Goal: Transaction & Acquisition: Purchase product/service

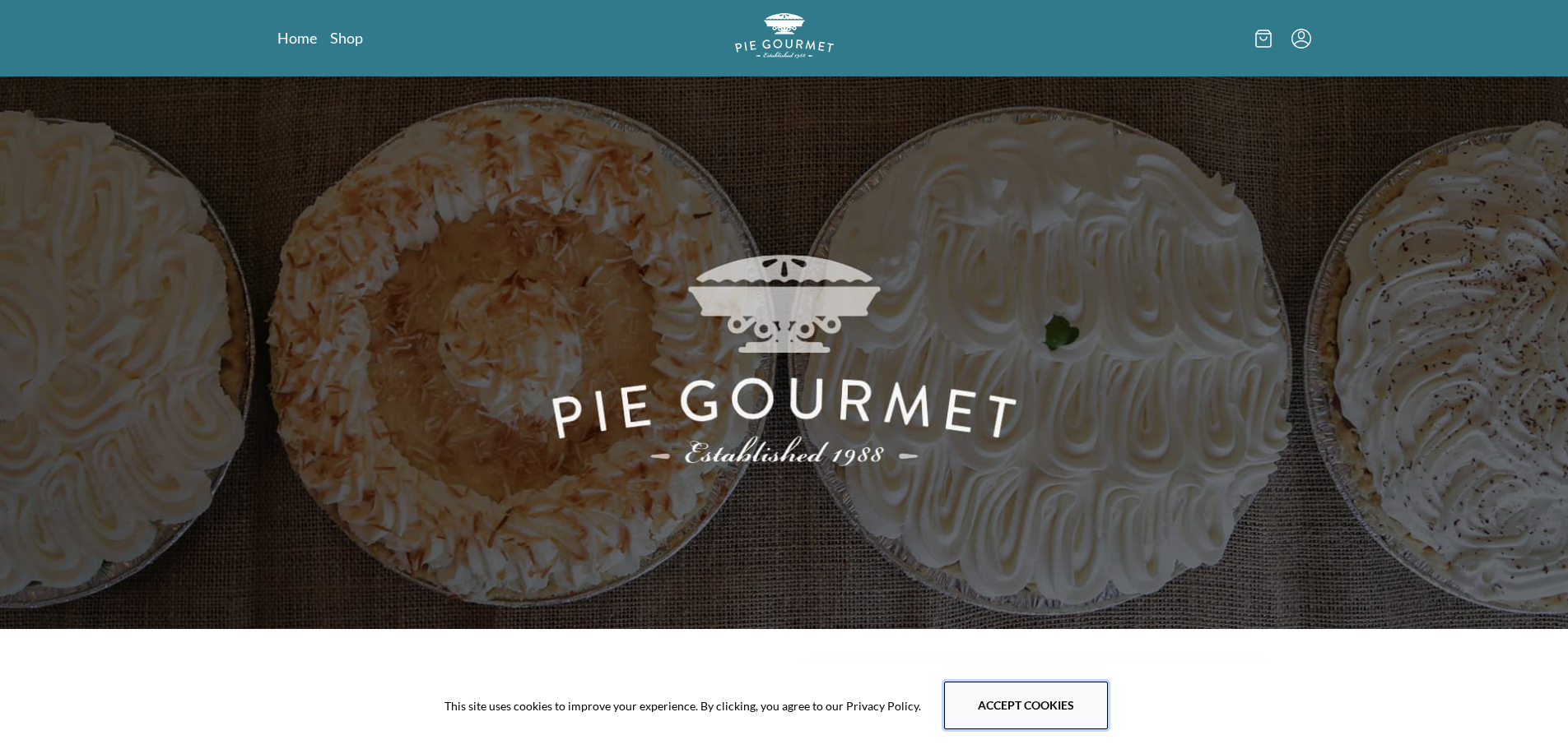
click at [1067, 715] on button "Accept cookies" at bounding box center [1025, 705] width 164 height 48
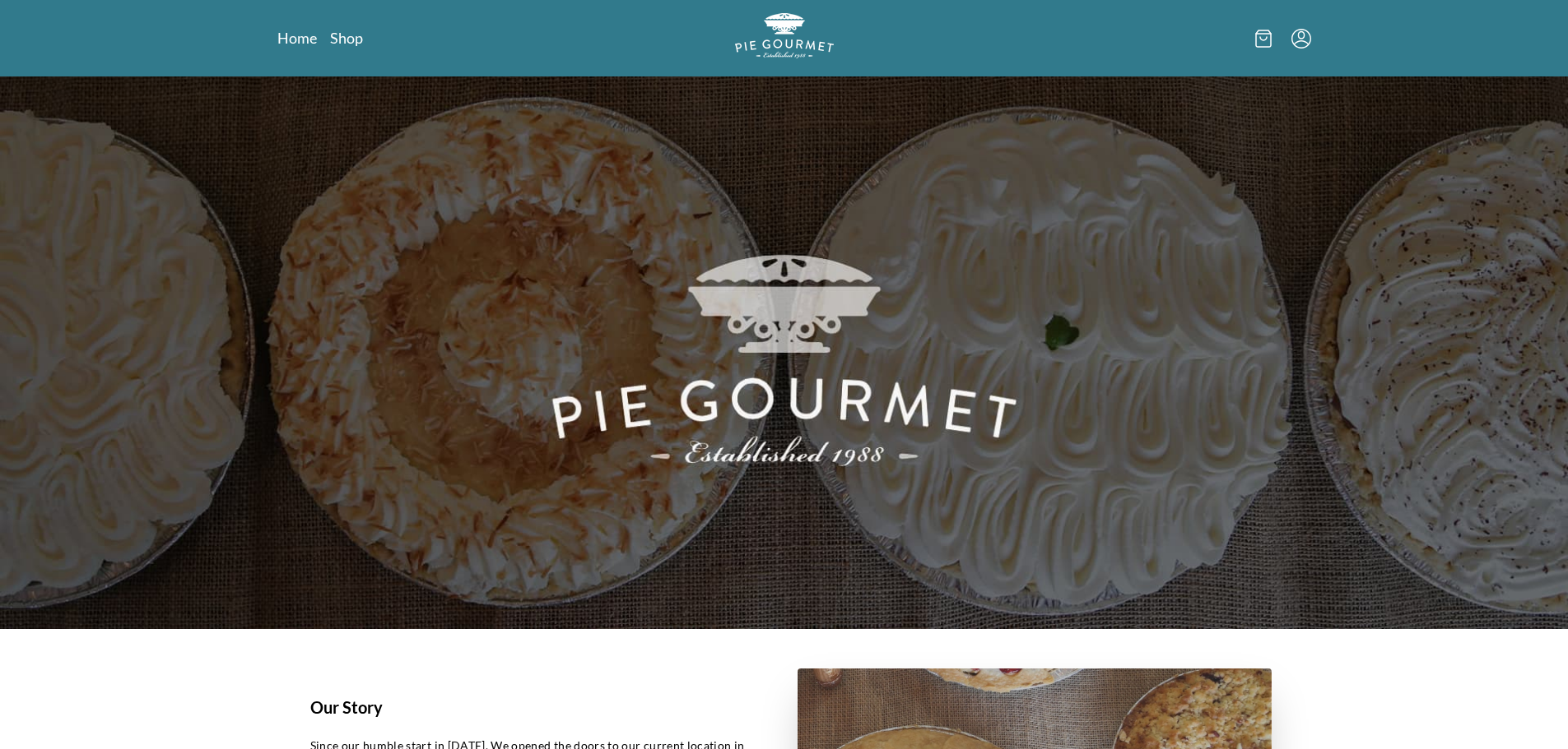
scroll to position [82, 0]
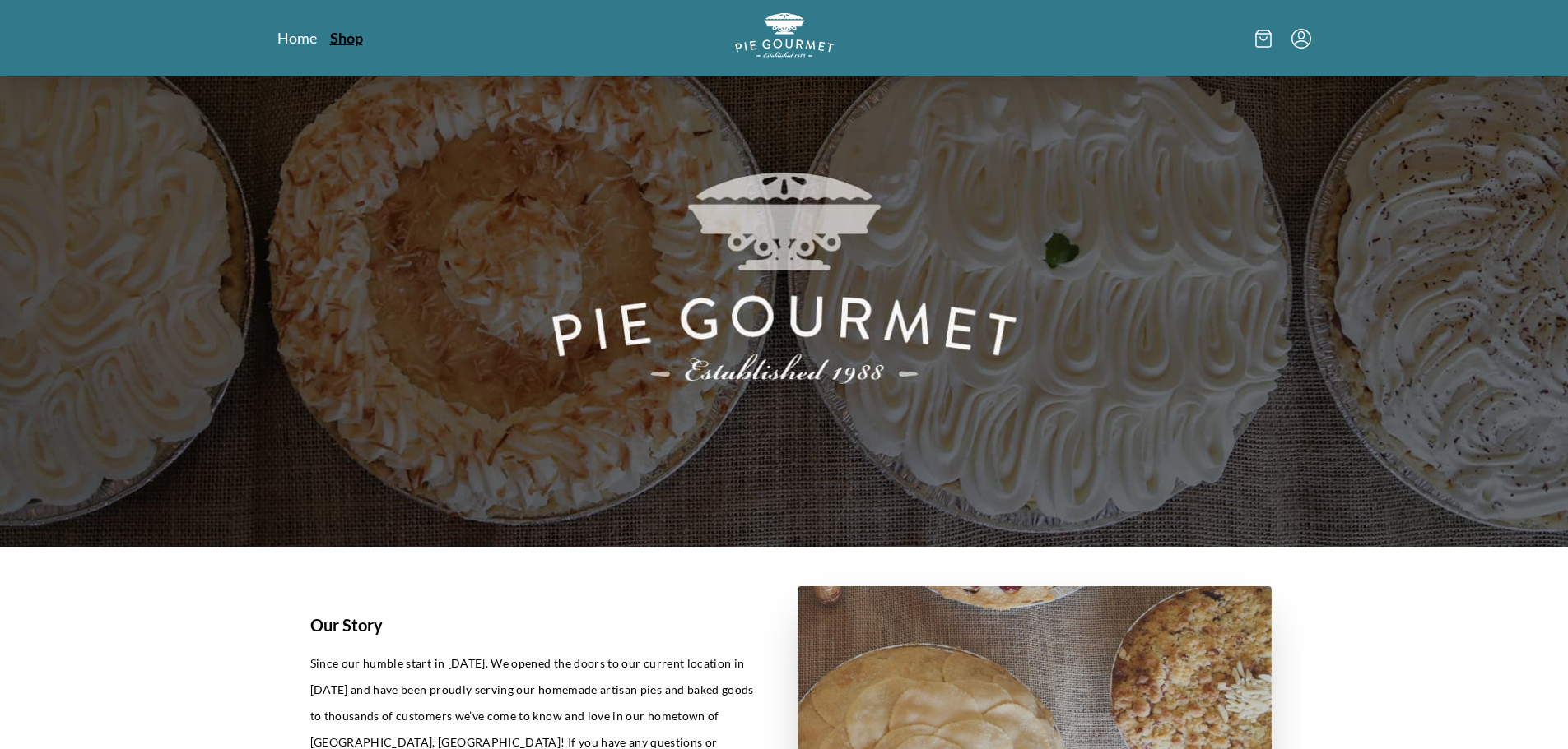
click at [354, 40] on link "Shop" at bounding box center [346, 37] width 33 height 20
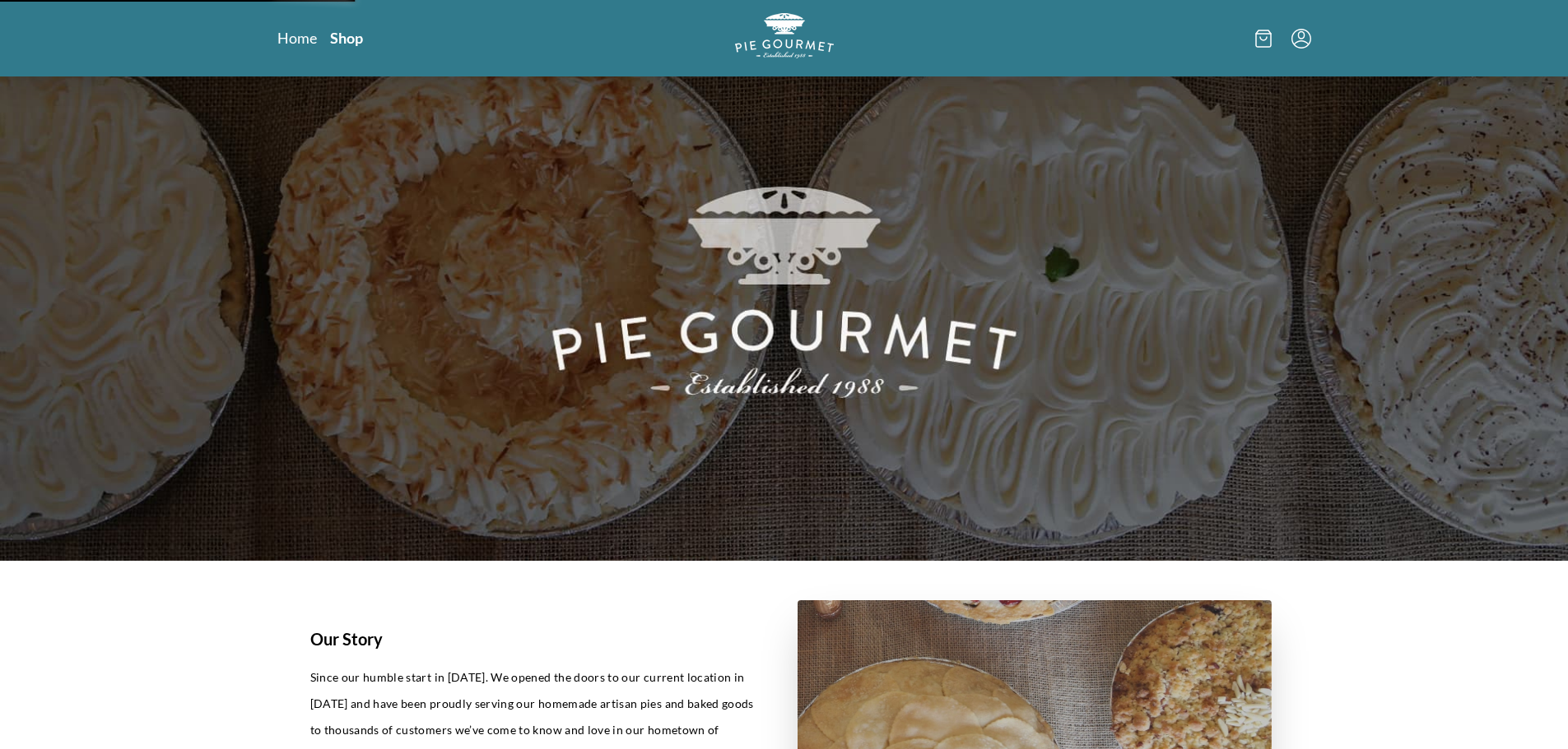
scroll to position [0, 0]
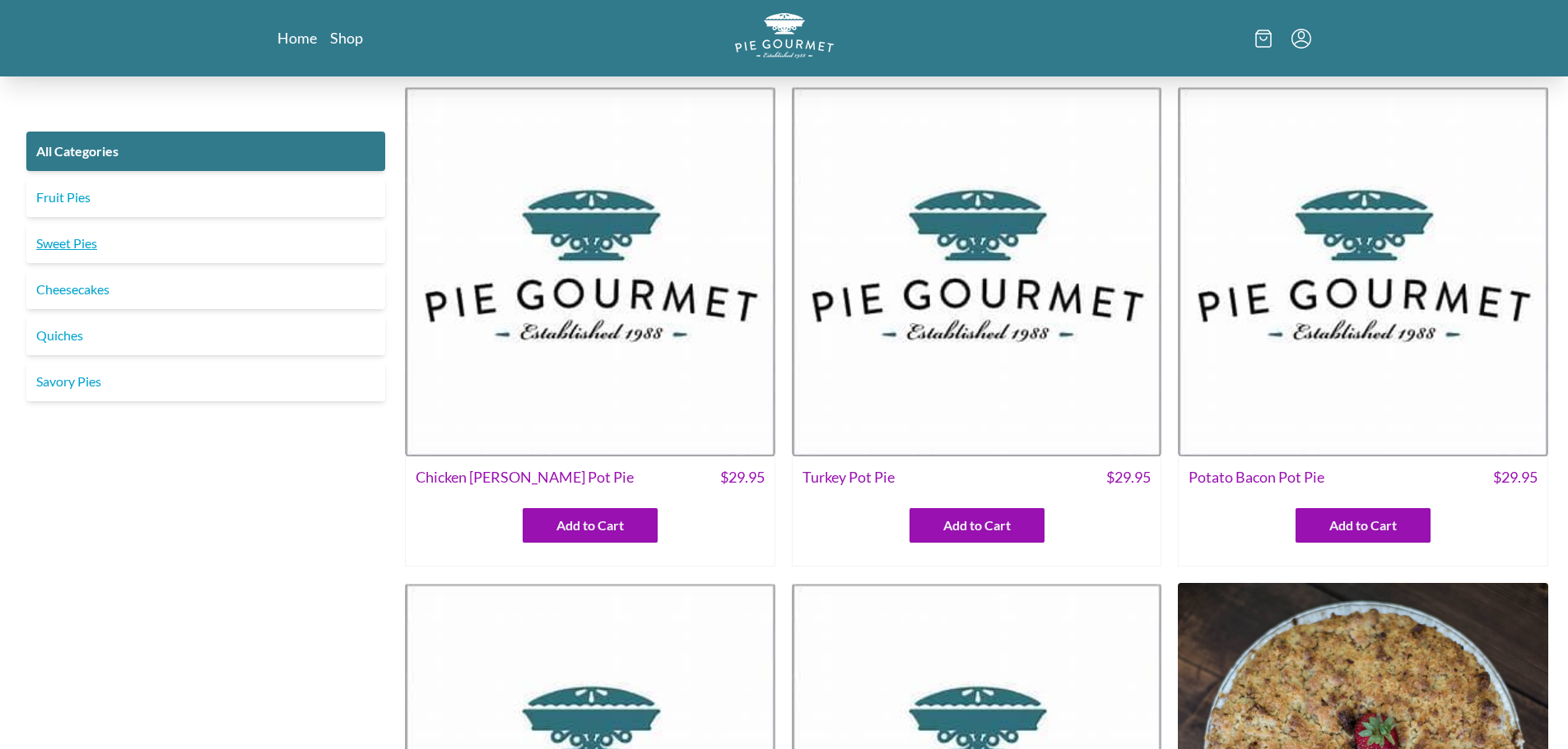
click at [82, 240] on link "Sweet Pies" at bounding box center [206, 243] width 359 height 39
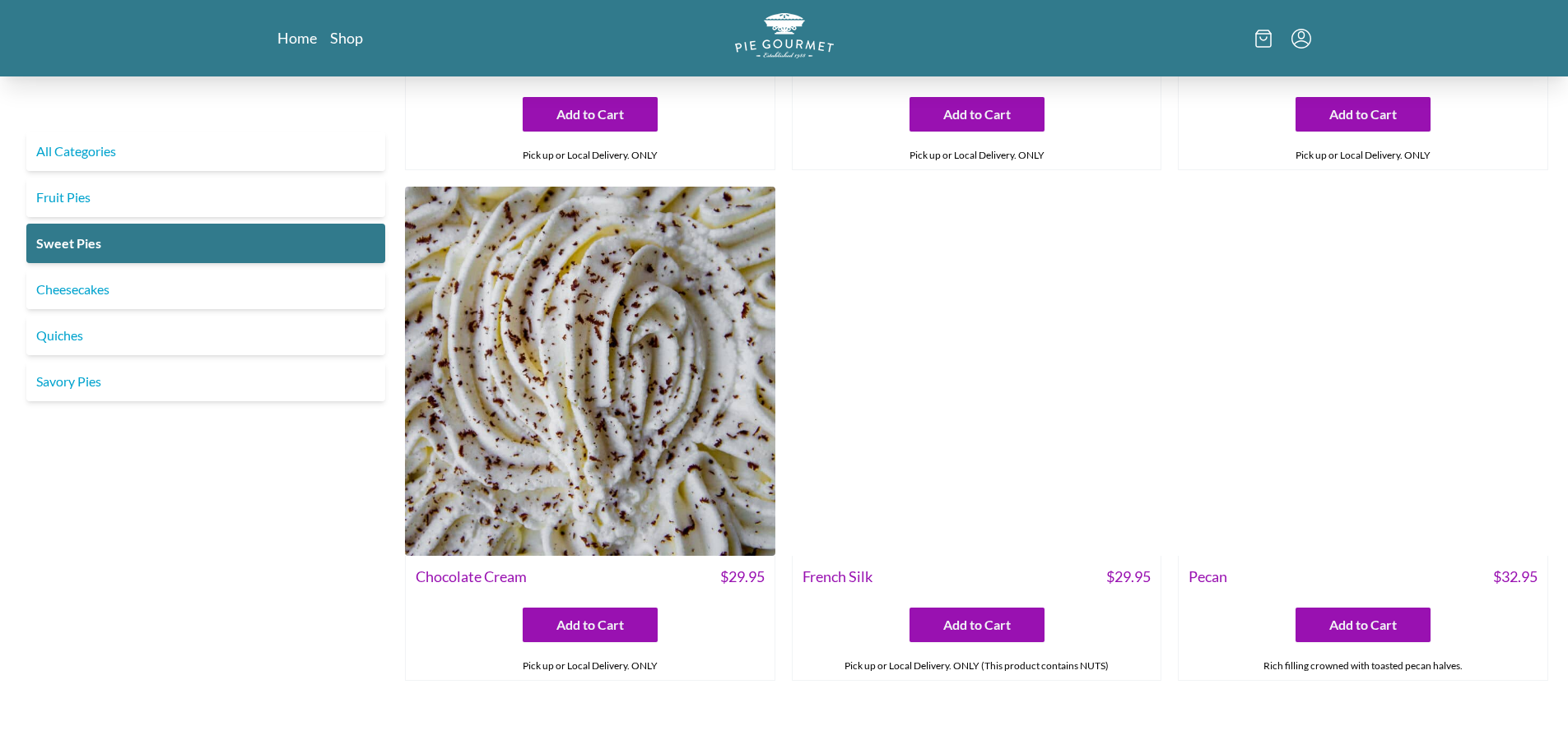
scroll to position [494, 0]
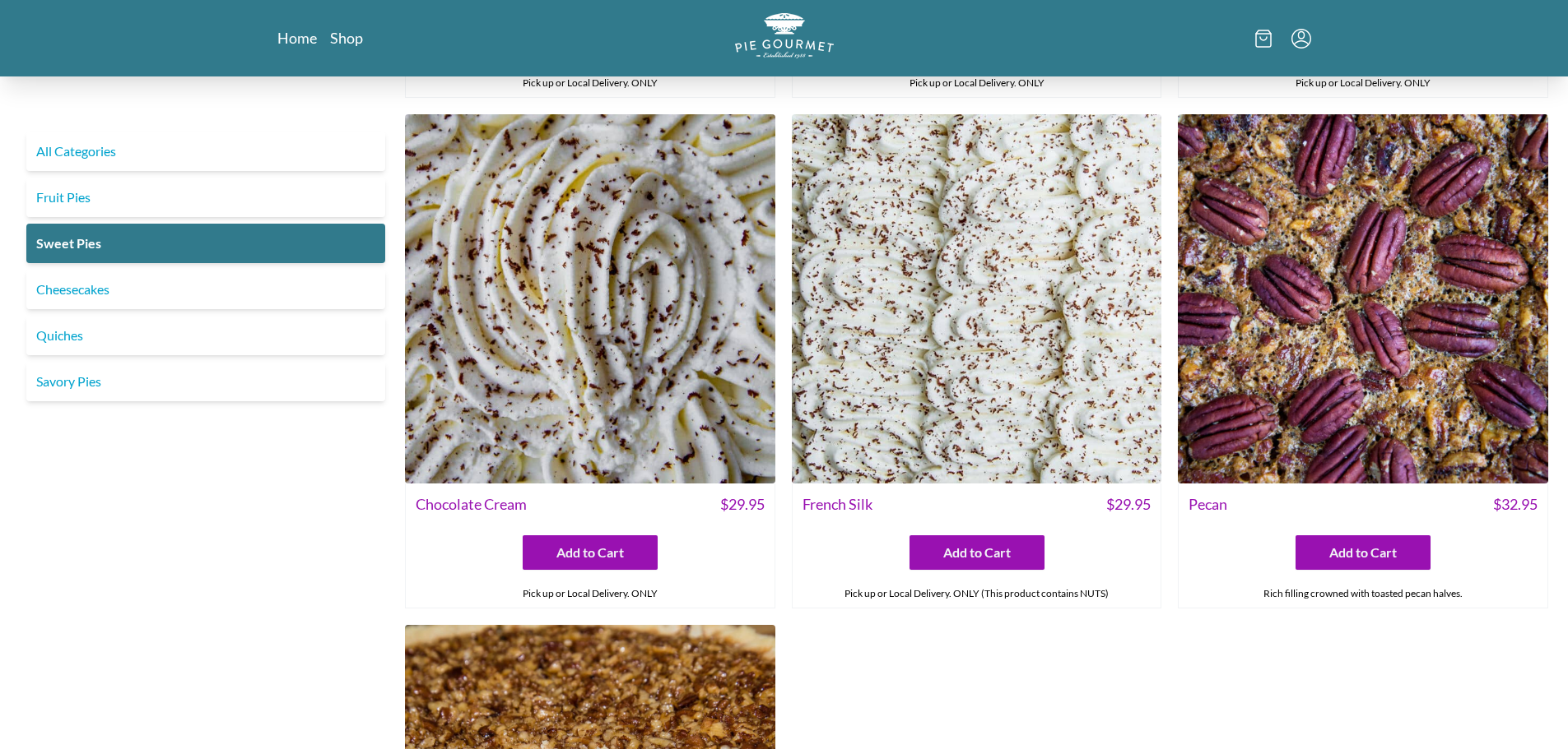
click at [535, 400] on img at bounding box center [590, 299] width 370 height 370
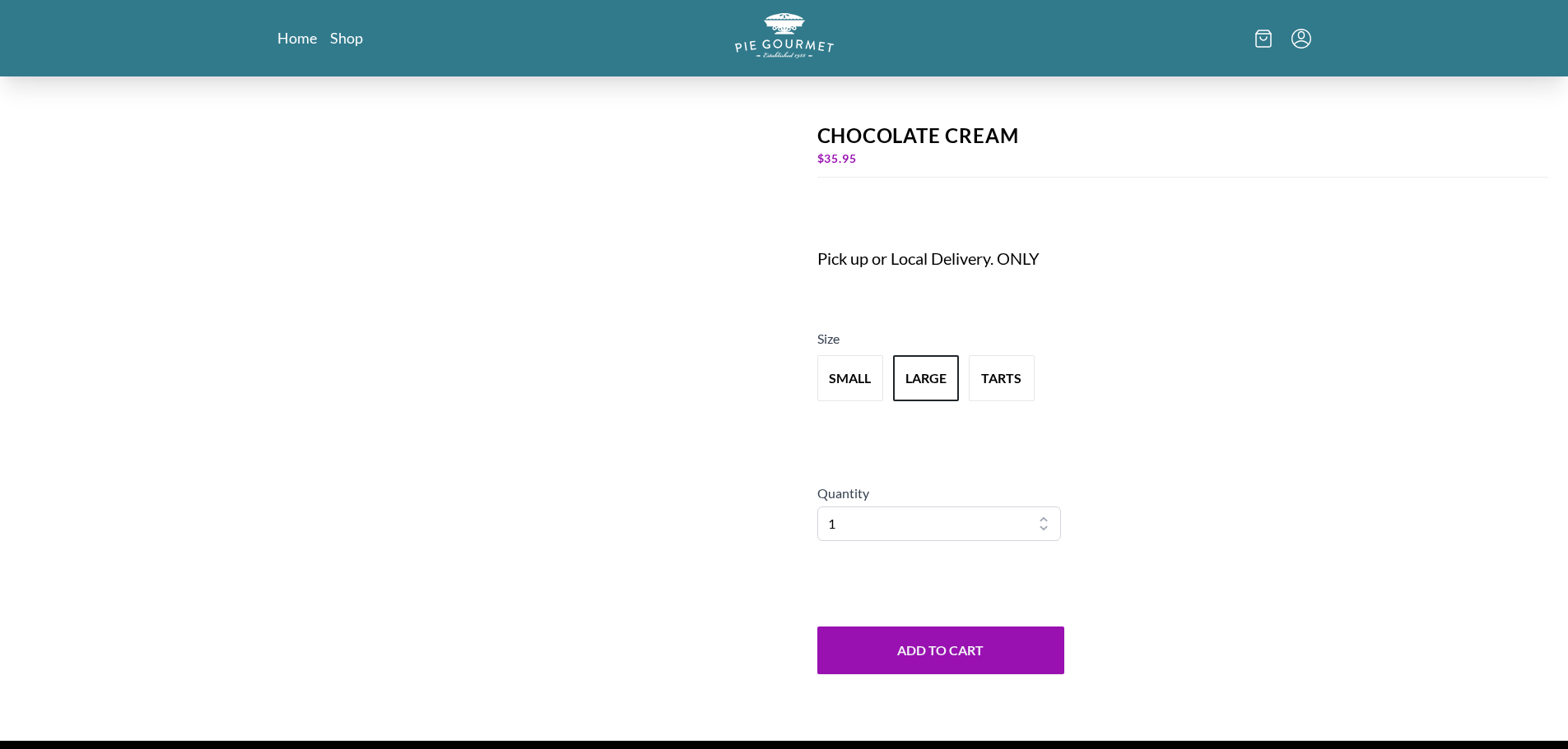
scroll to position [107, 0]
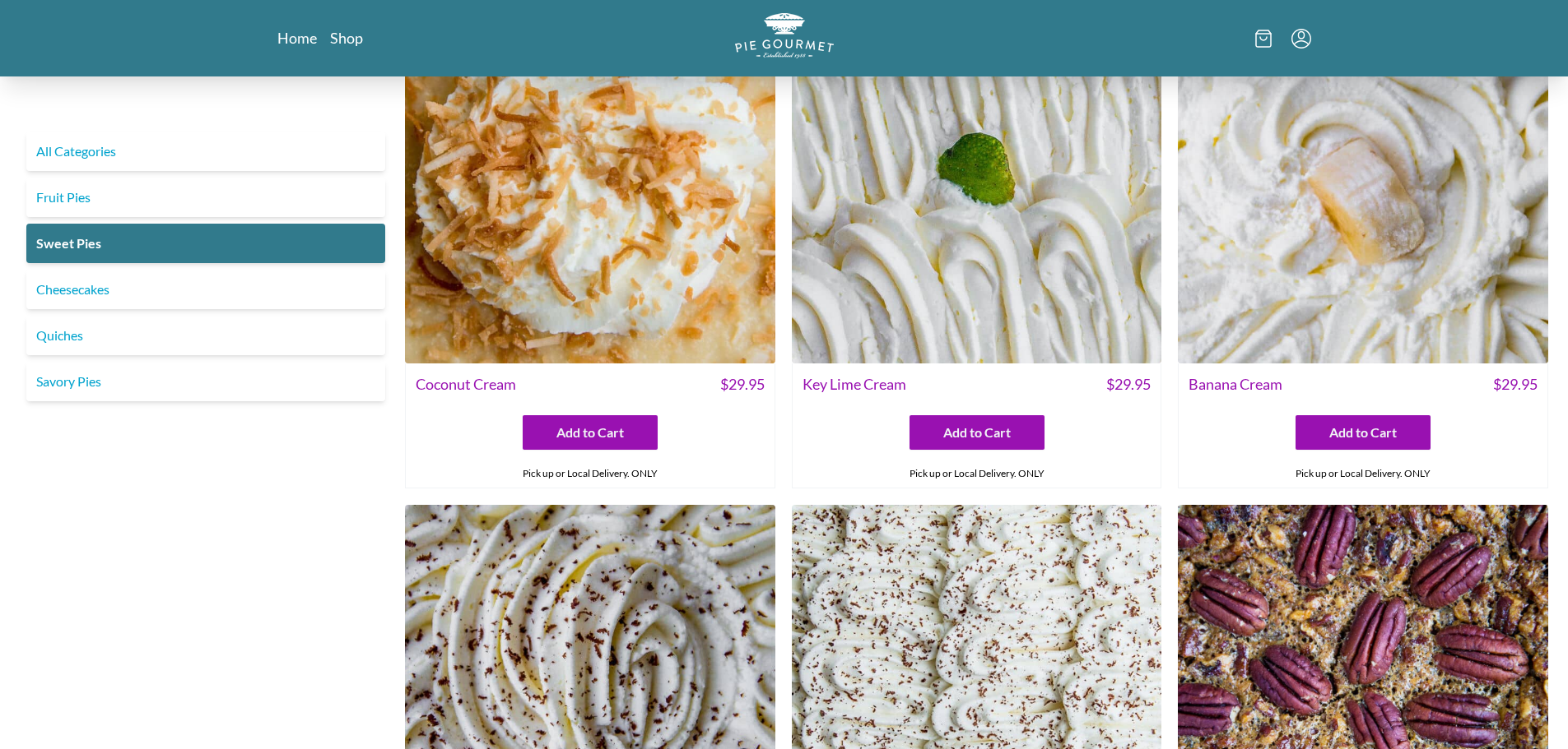
scroll to position [247, 0]
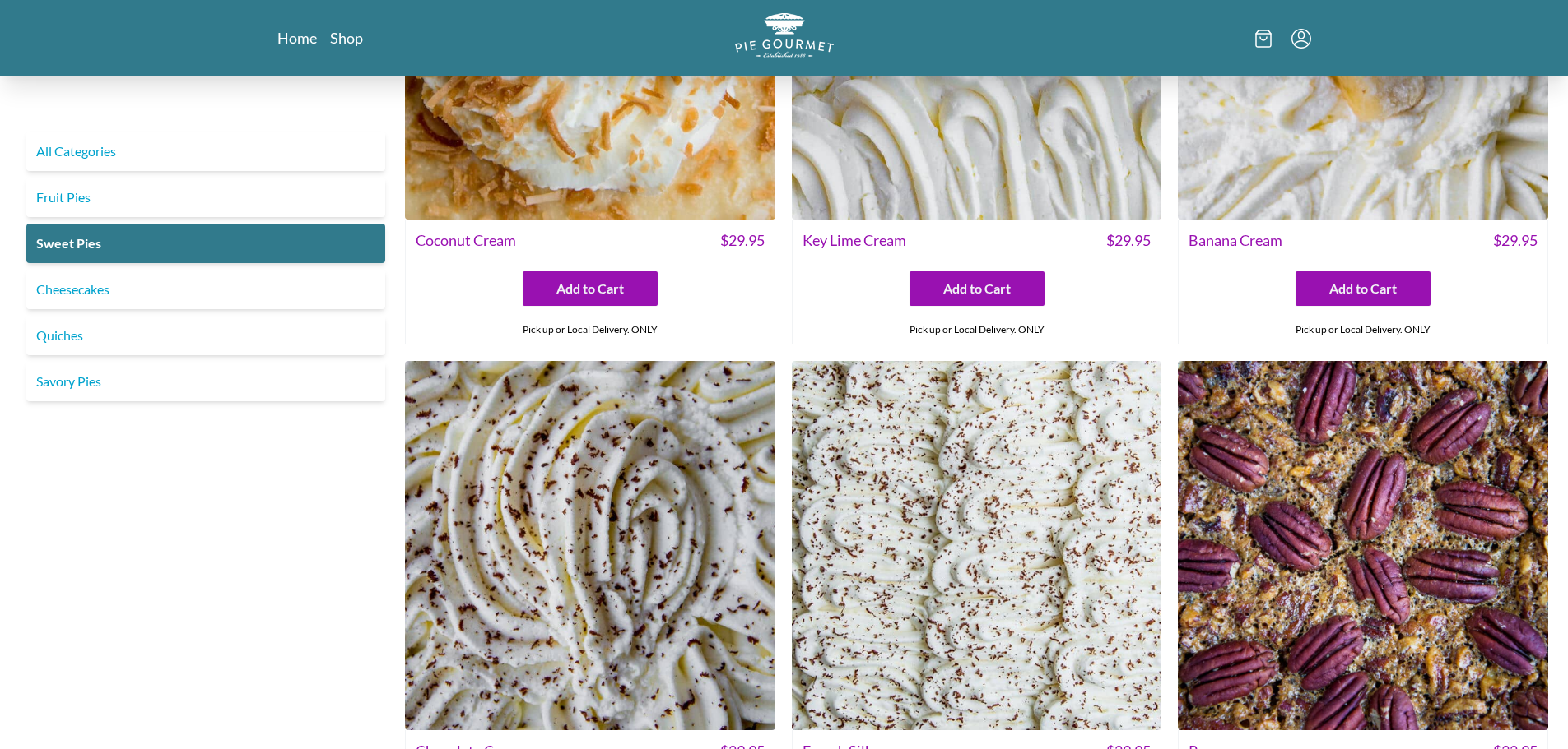
click at [635, 532] on img at bounding box center [590, 546] width 370 height 370
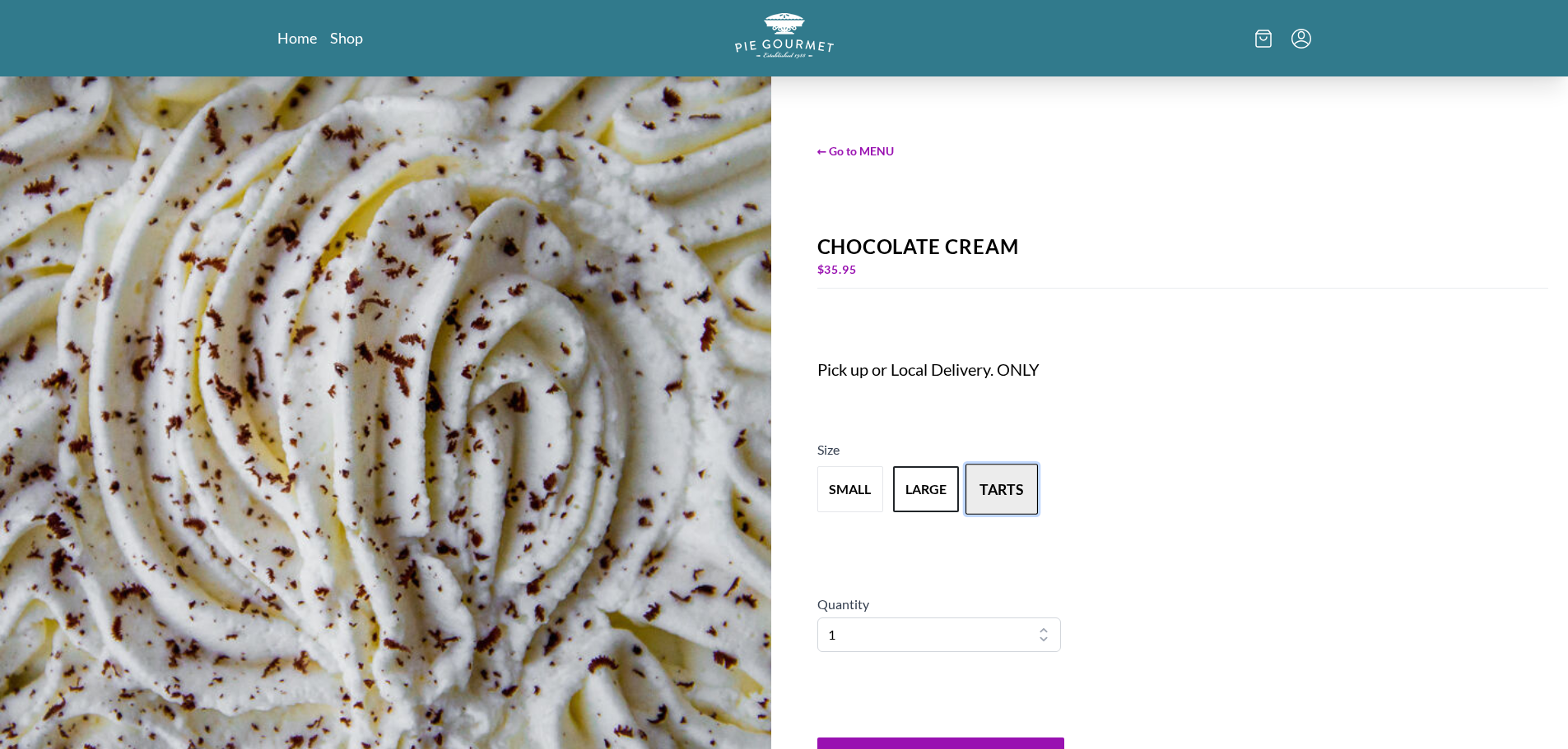
click at [1016, 498] on button "tarts" at bounding box center [1001, 489] width 72 height 51
click at [861, 484] on button "small" at bounding box center [849, 489] width 72 height 51
click at [1310, 552] on div "← Go to MENU Chocolate Cream $ 29.95 Pick up or Local Delivery. ONLY Size small…" at bounding box center [1183, 465] width 771 height 776
click at [337, 45] on link "Shop" at bounding box center [346, 37] width 33 height 20
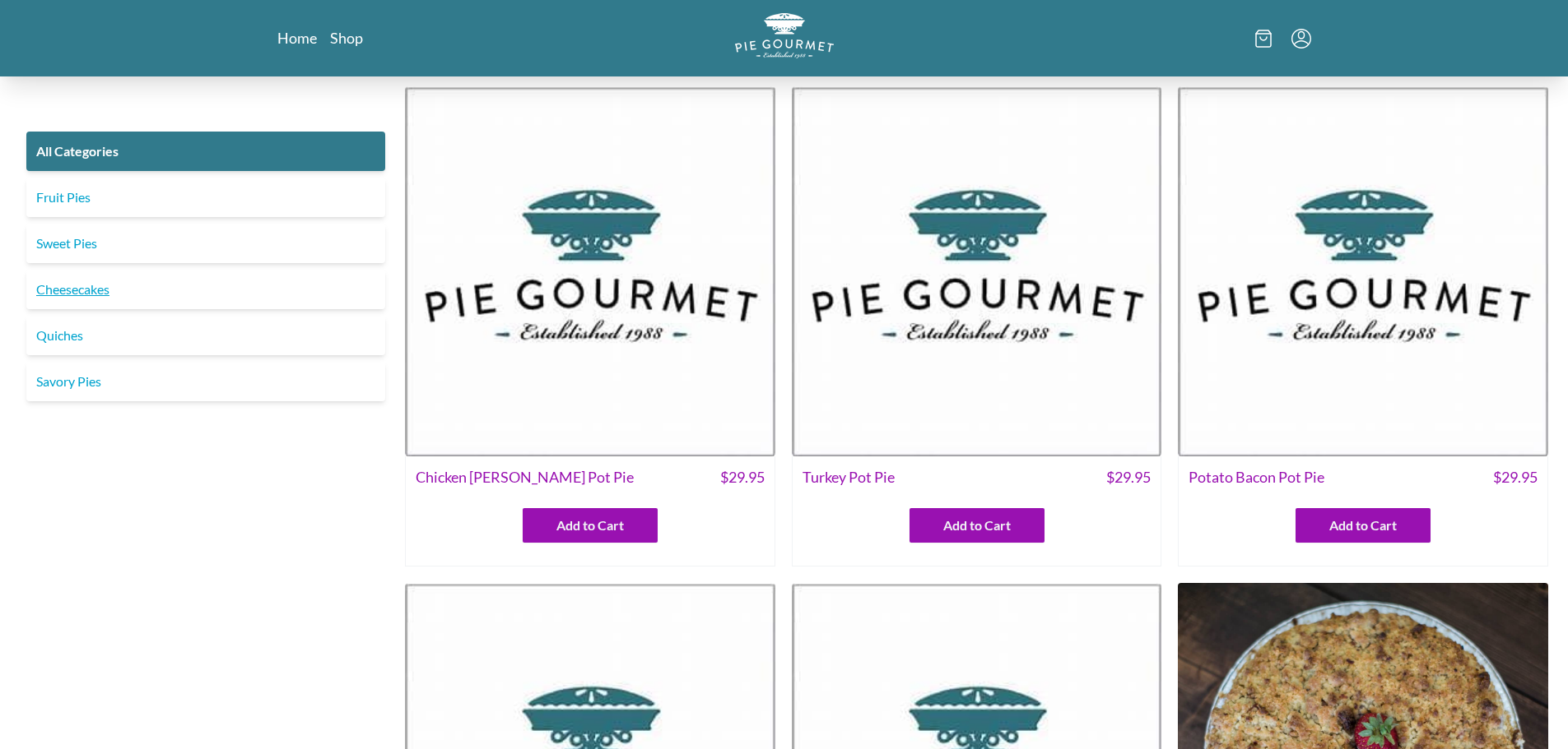
click at [81, 291] on link "Cheesecakes" at bounding box center [206, 290] width 359 height 39
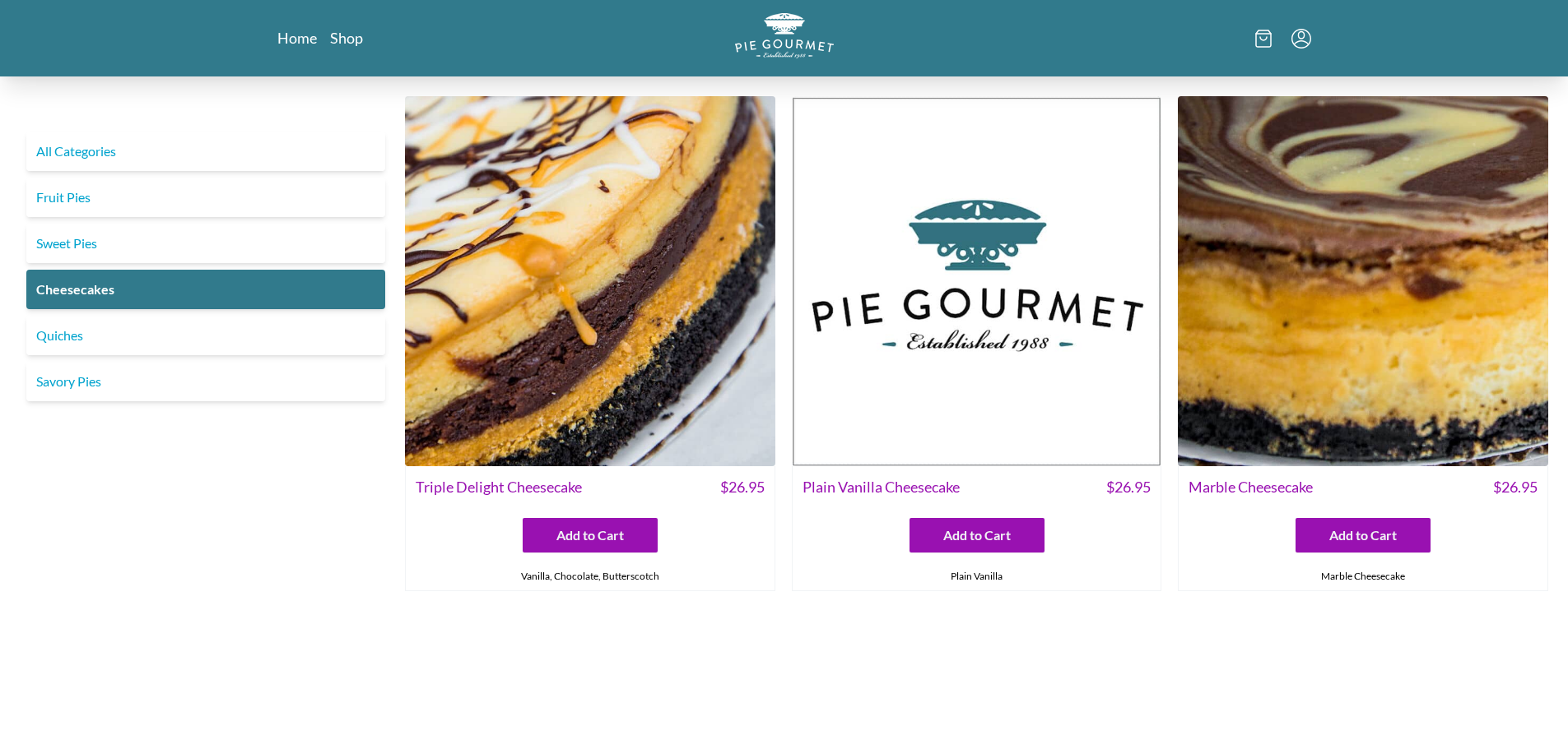
click at [936, 332] on img at bounding box center [977, 281] width 370 height 370
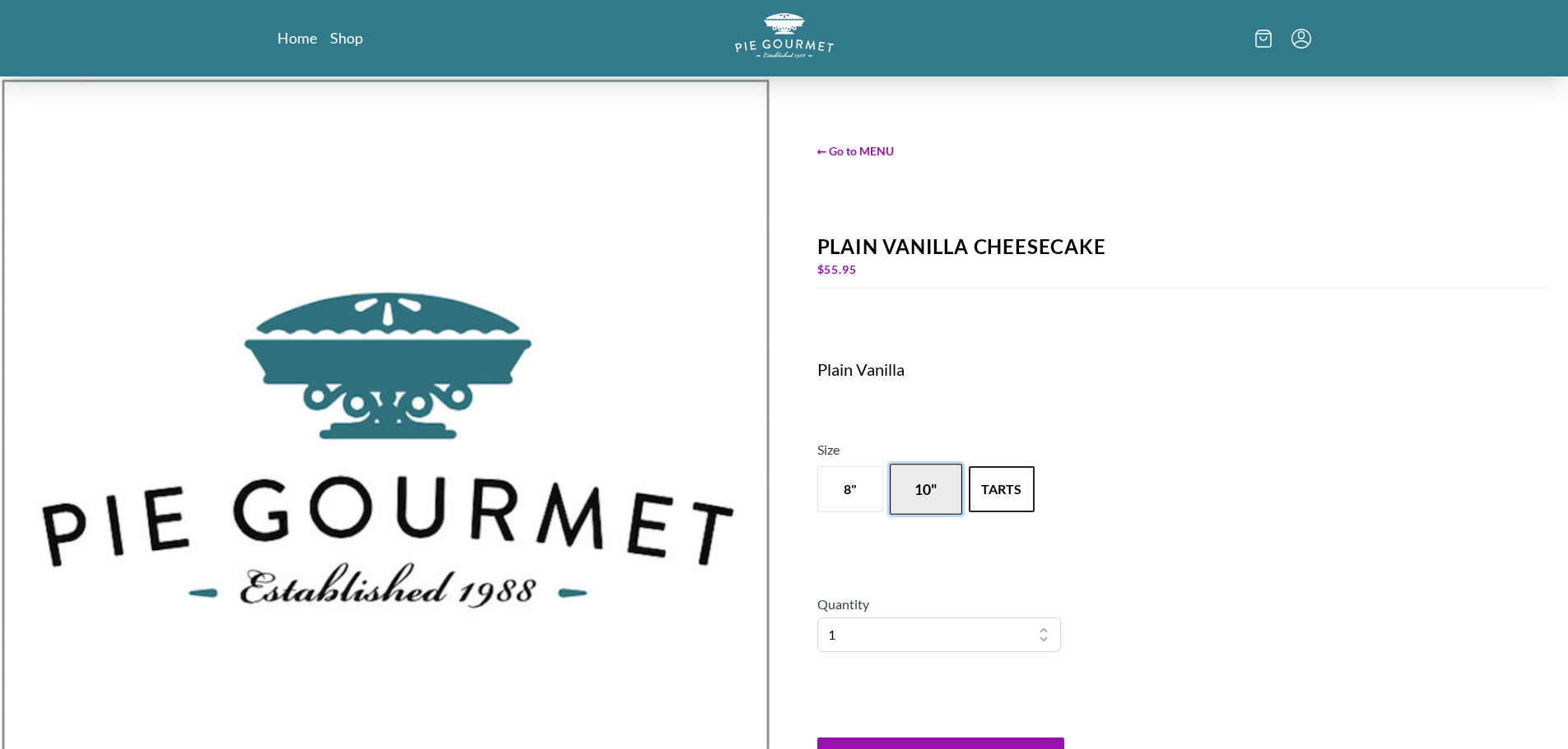
click at [947, 511] on button "10"" at bounding box center [925, 489] width 72 height 51
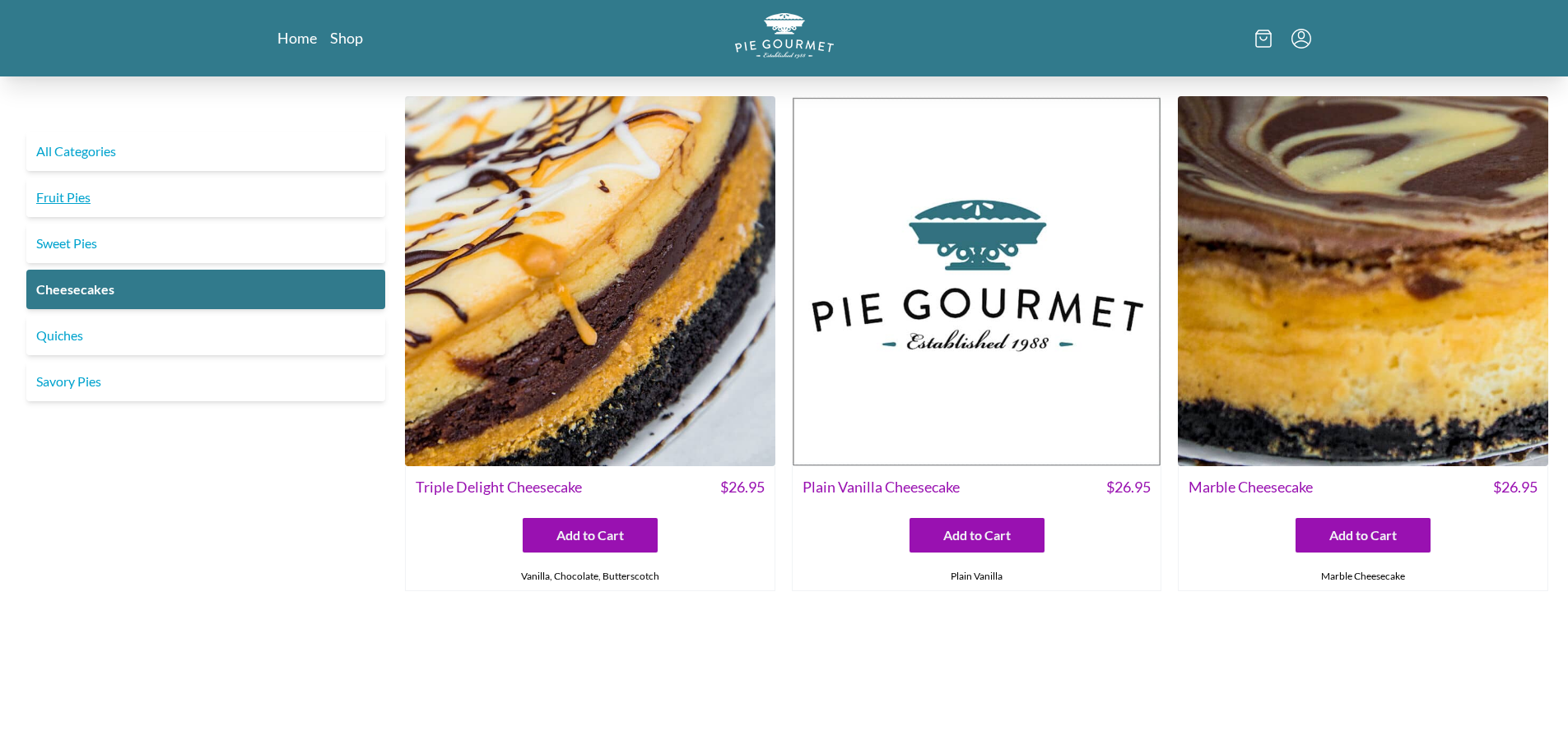
click at [85, 203] on link "Fruit Pies" at bounding box center [206, 197] width 359 height 39
